Goal: Task Accomplishment & Management: Use online tool/utility

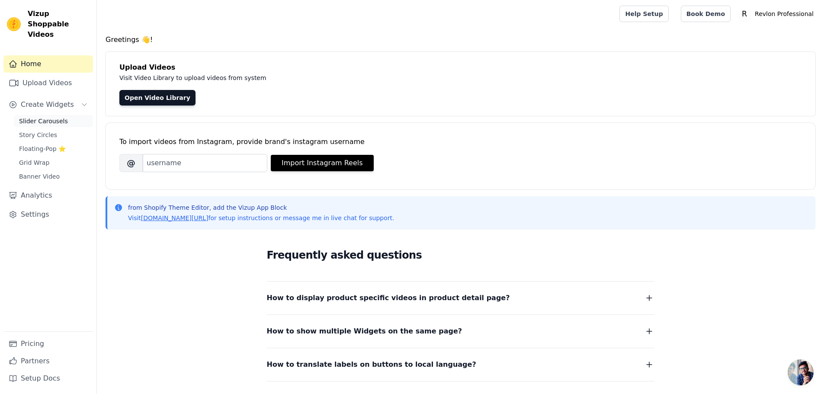
click at [33, 117] on span "Slider Carousels" at bounding box center [43, 121] width 49 height 9
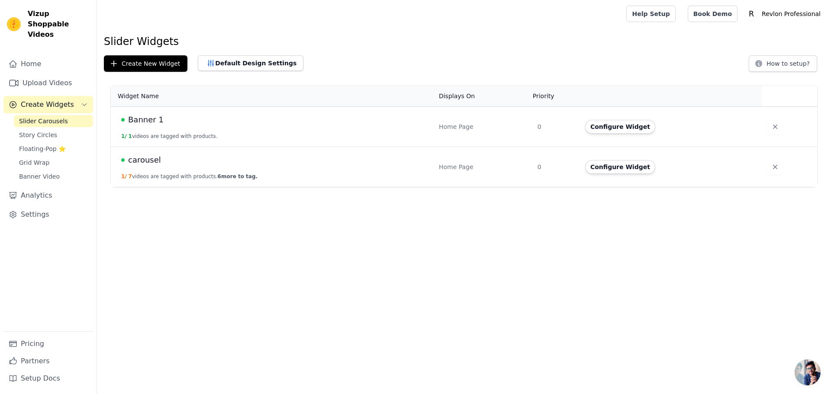
click at [144, 160] on span "carousel" at bounding box center [144, 160] width 33 height 12
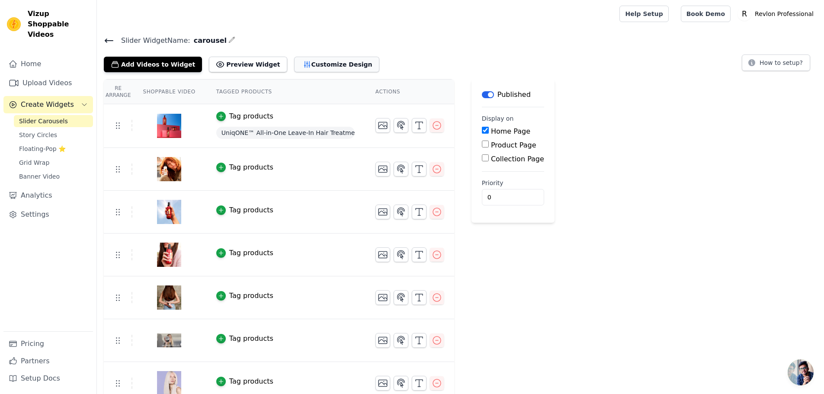
click at [315, 58] on button "Customize Design" at bounding box center [336, 65] width 85 height 16
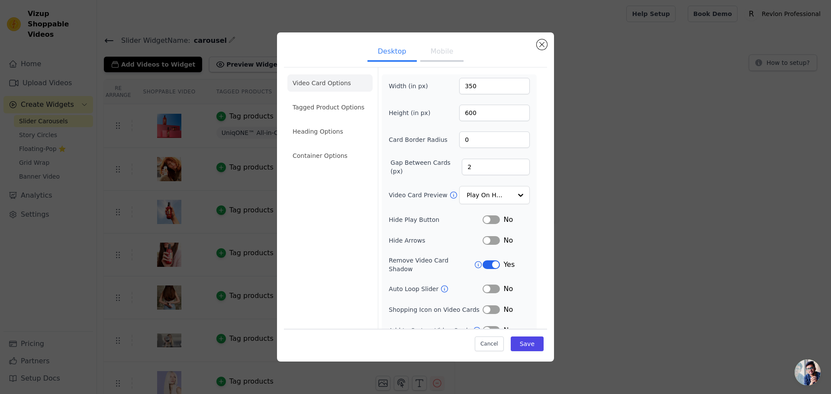
click at [586, 52] on div "Desktop Mobile Video Card Options Tagged Product Options Heading Options Contai…" at bounding box center [415, 197] width 803 height 357
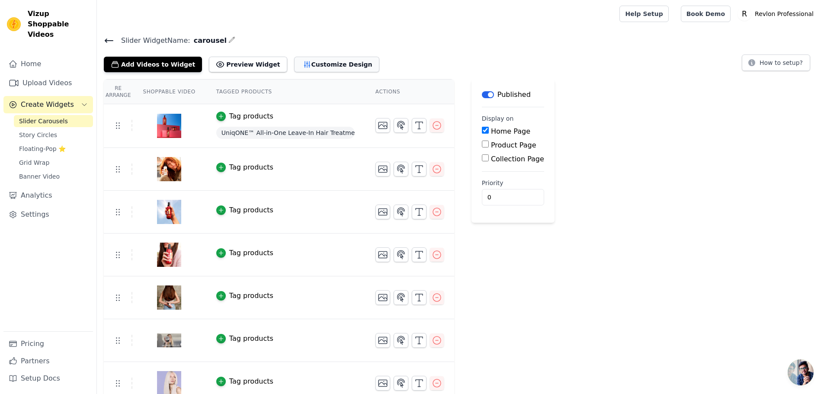
click at [303, 64] on icon "button" at bounding box center [307, 64] width 9 height 9
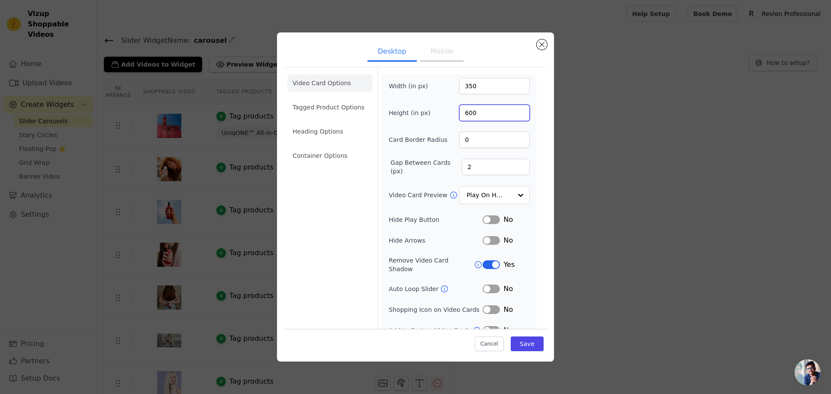
drag, startPoint x: 471, startPoint y: 109, endPoint x: 460, endPoint y: 110, distance: 11.3
click at [460, 110] on input "600" at bounding box center [494, 113] width 71 height 16
type input "500"
click at [528, 340] on button "Save" at bounding box center [526, 344] width 33 height 15
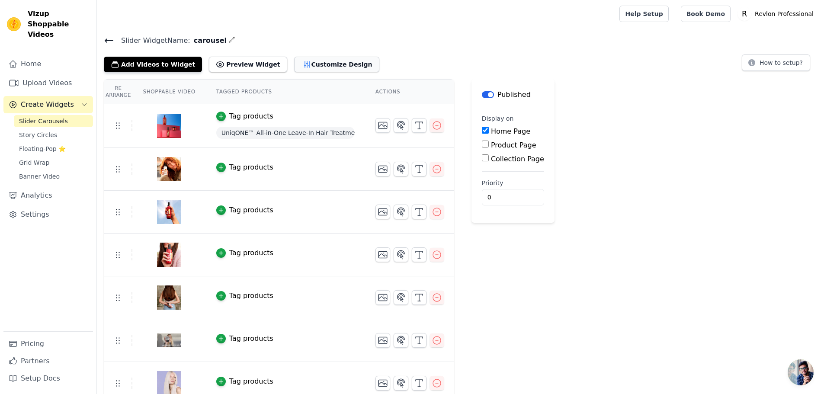
click at [298, 62] on button "Customize Design" at bounding box center [336, 65] width 85 height 16
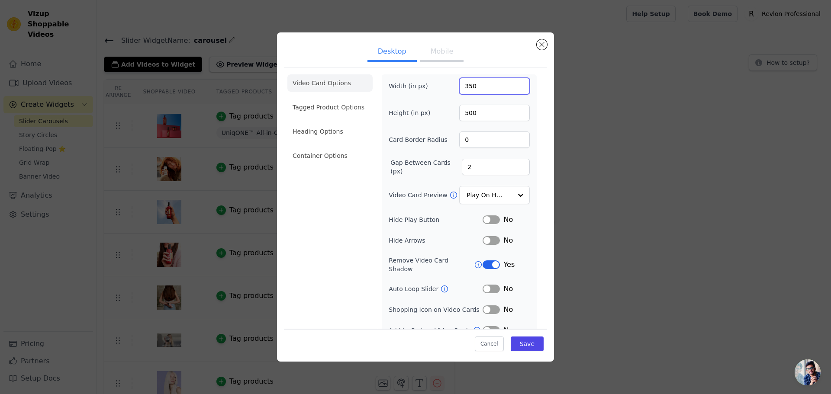
drag, startPoint x: 480, startPoint y: 81, endPoint x: 467, endPoint y: 82, distance: 13.4
click at [467, 82] on input "350" at bounding box center [494, 86] width 71 height 16
click at [472, 87] on input "350" at bounding box center [494, 86] width 71 height 16
drag, startPoint x: 466, startPoint y: 87, endPoint x: 458, endPoint y: 86, distance: 8.7
click at [459, 86] on input "350" at bounding box center [494, 86] width 71 height 16
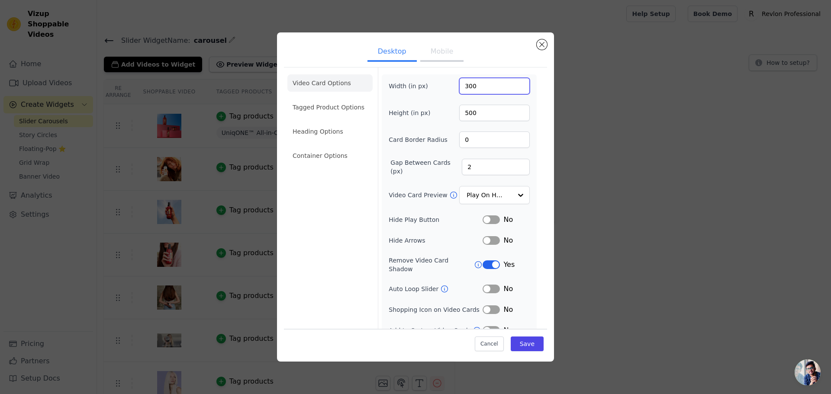
type input "300"
click at [465, 104] on div "Width (in px) 300 Height (in px) 500 Card Border Radius 0 Gap Between Cards (px…" at bounding box center [458, 207] width 141 height 258
click at [475, 113] on input "500" at bounding box center [494, 113] width 71 height 16
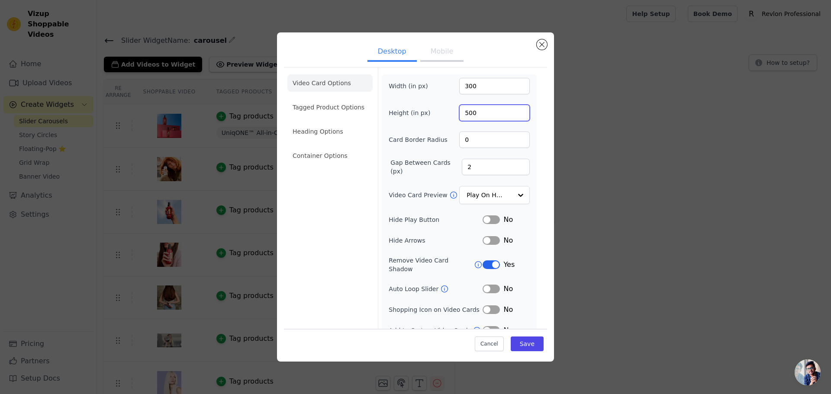
click at [475, 113] on input "500" at bounding box center [494, 113] width 71 height 16
type input "450"
click at [531, 347] on button "Save" at bounding box center [526, 344] width 33 height 15
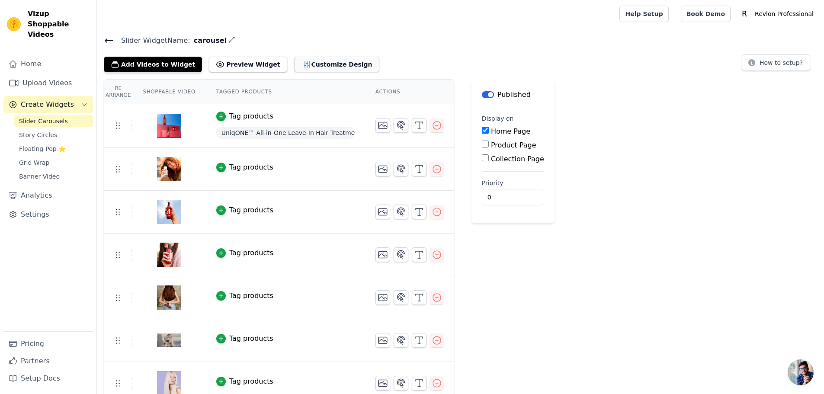
click at [319, 59] on button "Customize Design" at bounding box center [336, 65] width 85 height 16
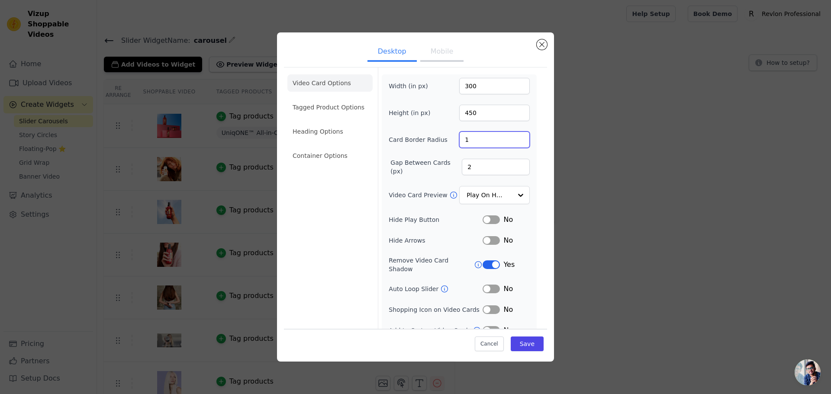
click at [514, 137] on input "1" at bounding box center [494, 140] width 71 height 16
click at [514, 137] on input "2" at bounding box center [494, 140] width 71 height 16
click at [514, 137] on input "3" at bounding box center [494, 140] width 71 height 16
click at [514, 137] on input "4" at bounding box center [494, 140] width 71 height 16
click at [514, 137] on input "5" at bounding box center [494, 140] width 71 height 16
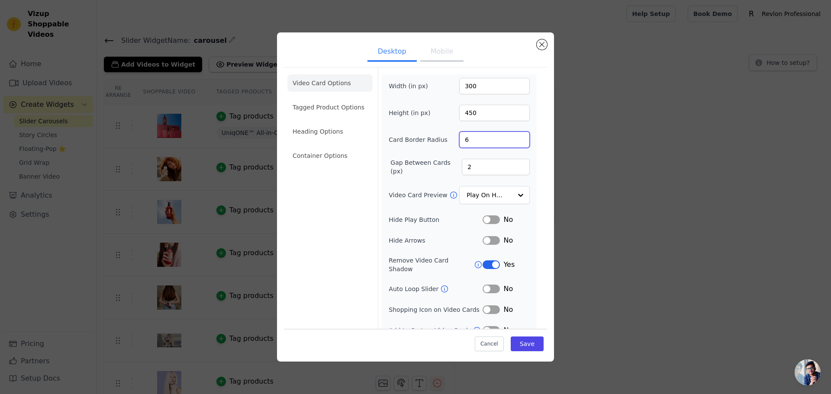
click at [514, 137] on input "6" at bounding box center [494, 140] width 71 height 16
click at [514, 137] on input "7" at bounding box center [494, 140] width 71 height 16
type input "8"
click at [514, 137] on input "8" at bounding box center [494, 140] width 71 height 16
click at [524, 346] on button "Save" at bounding box center [526, 344] width 33 height 15
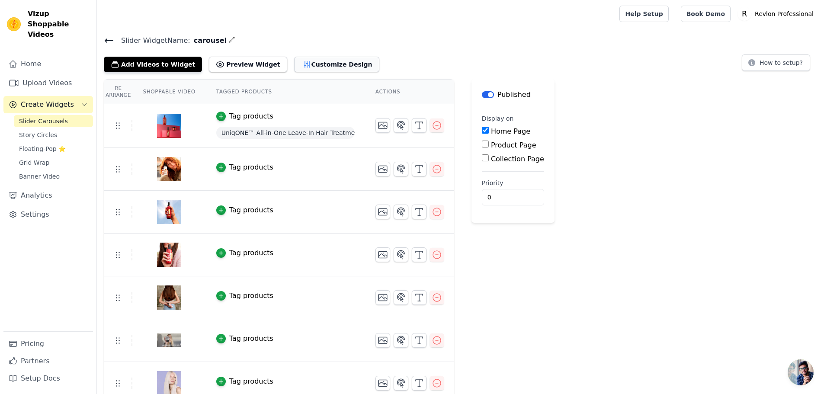
click at [307, 67] on button "Customize Design" at bounding box center [336, 65] width 85 height 16
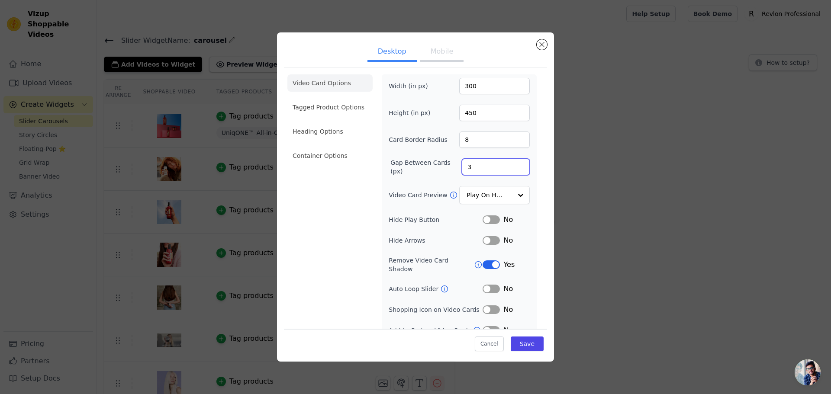
click at [514, 164] on input "3" at bounding box center [496, 167] width 68 height 16
click at [514, 164] on input "4" at bounding box center [496, 167] width 68 height 16
click at [514, 164] on input "5" at bounding box center [496, 167] width 68 height 16
click at [514, 164] on input "6" at bounding box center [496, 167] width 68 height 16
click at [514, 164] on input "7" at bounding box center [496, 167] width 68 height 16
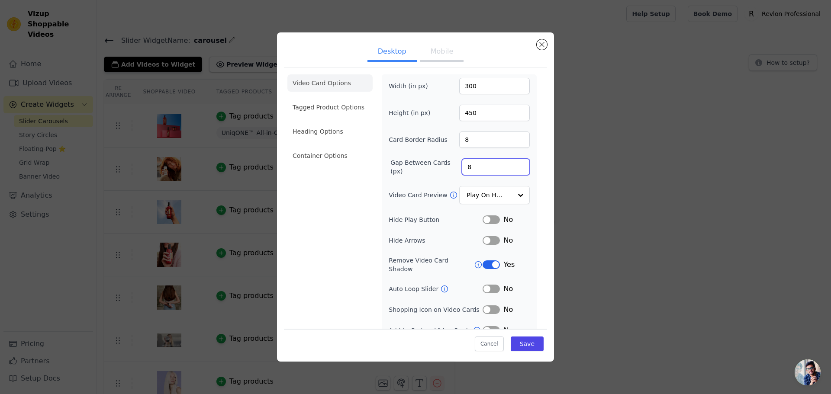
click at [514, 164] on input "8" at bounding box center [496, 167] width 68 height 16
click at [514, 164] on input "9" at bounding box center [496, 167] width 68 height 16
type input "10"
click at [514, 164] on input "10" at bounding box center [496, 167] width 68 height 16
click at [526, 348] on button "Save" at bounding box center [526, 344] width 33 height 15
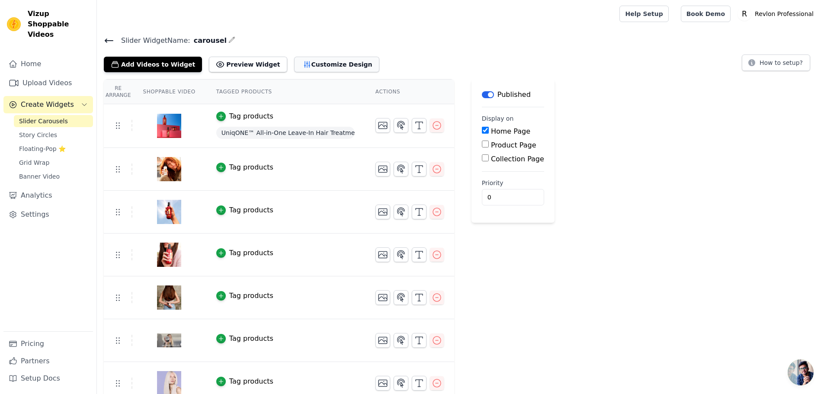
click at [313, 69] on button "Customize Design" at bounding box center [336, 65] width 85 height 16
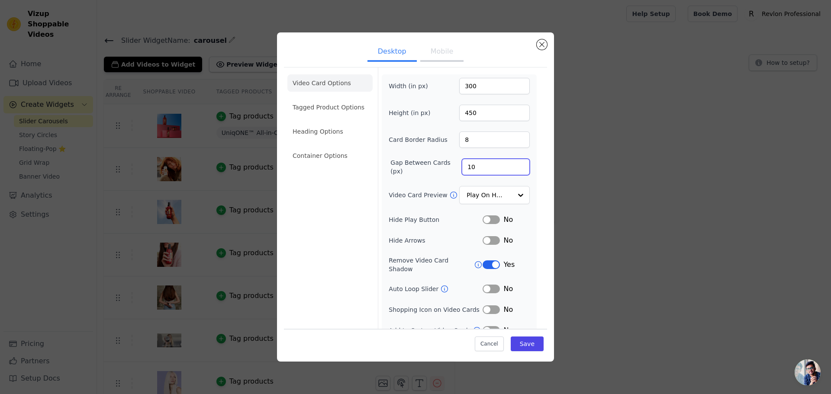
drag, startPoint x: 448, startPoint y: 166, endPoint x: 439, endPoint y: 162, distance: 9.5
click at [446, 166] on div "Gap Between Cards (px) 10" at bounding box center [458, 166] width 141 height 17
type input "6"
click at [513, 340] on button "Save" at bounding box center [526, 344] width 33 height 15
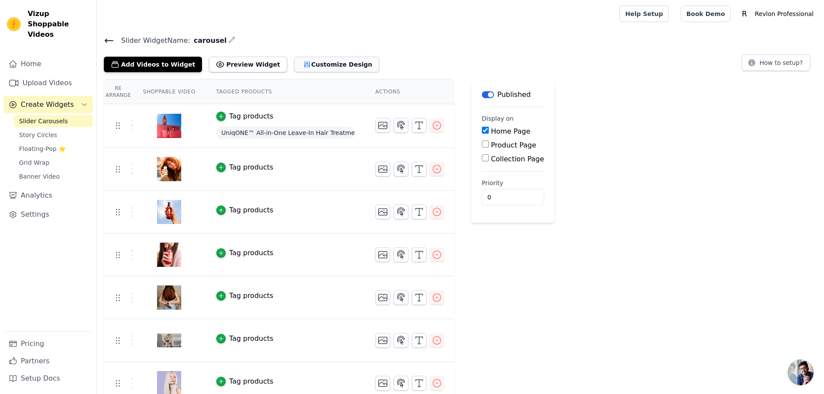
click at [307, 62] on button "Customize Design" at bounding box center [336, 65] width 85 height 16
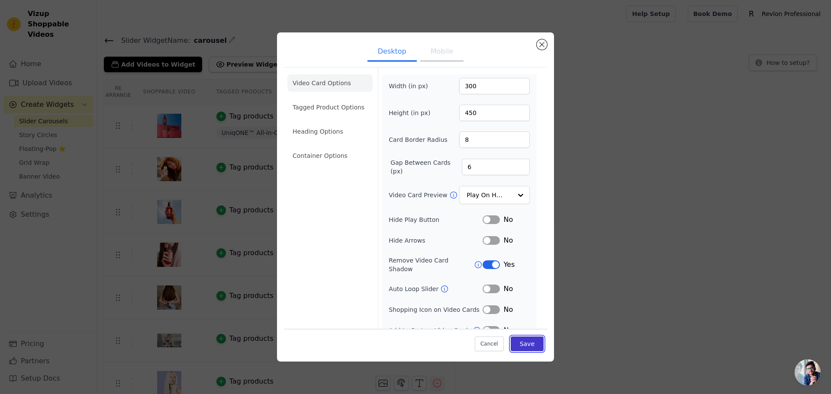
click at [516, 342] on button "Save" at bounding box center [526, 344] width 33 height 15
